Goal: Information Seeking & Learning: Find specific fact

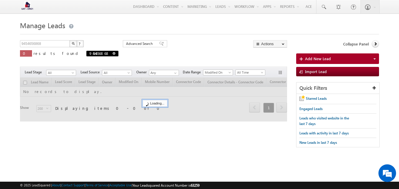
click at [112, 53] on span at bounding box center [113, 53] width 3 height 3
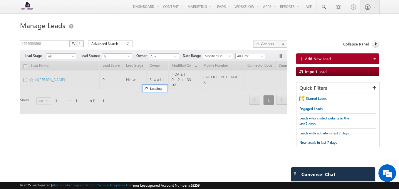
type input "Search Leads"
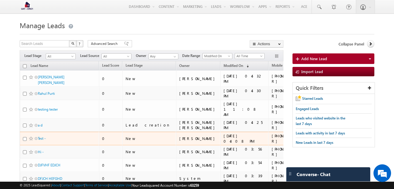
scroll to position [95, 0]
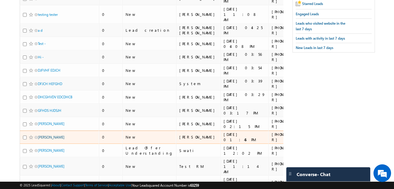
click at [49, 135] on link "[PERSON_NAME]" at bounding box center [51, 137] width 27 height 4
